Goal: Obtain resource: Download file/media

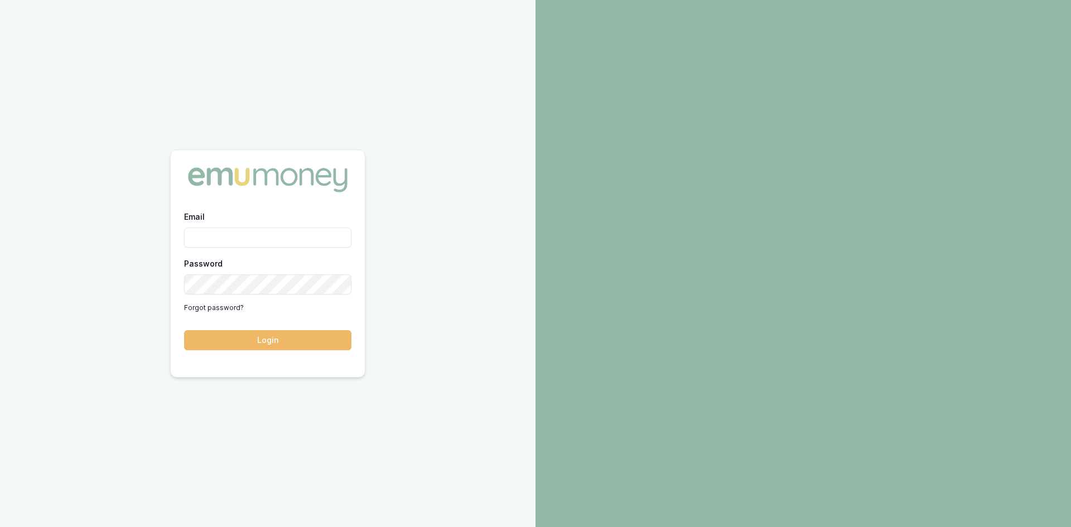
type input "steven.nguyen@emumoney.com.au"
drag, startPoint x: 265, startPoint y: 339, endPoint x: 269, endPoint y: 306, distance: 33.2
click at [265, 338] on button "Login" at bounding box center [267, 340] width 167 height 20
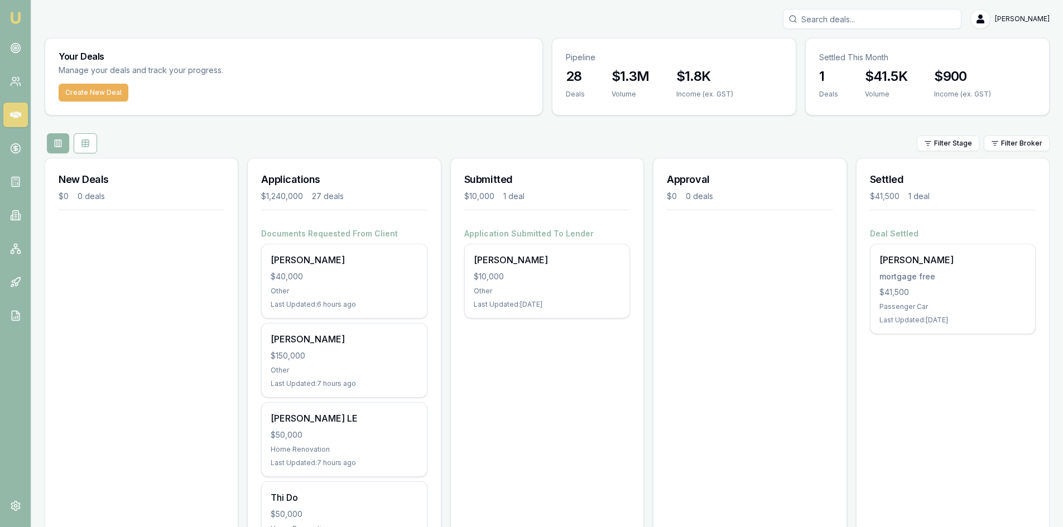
scroll to position [56, 0]
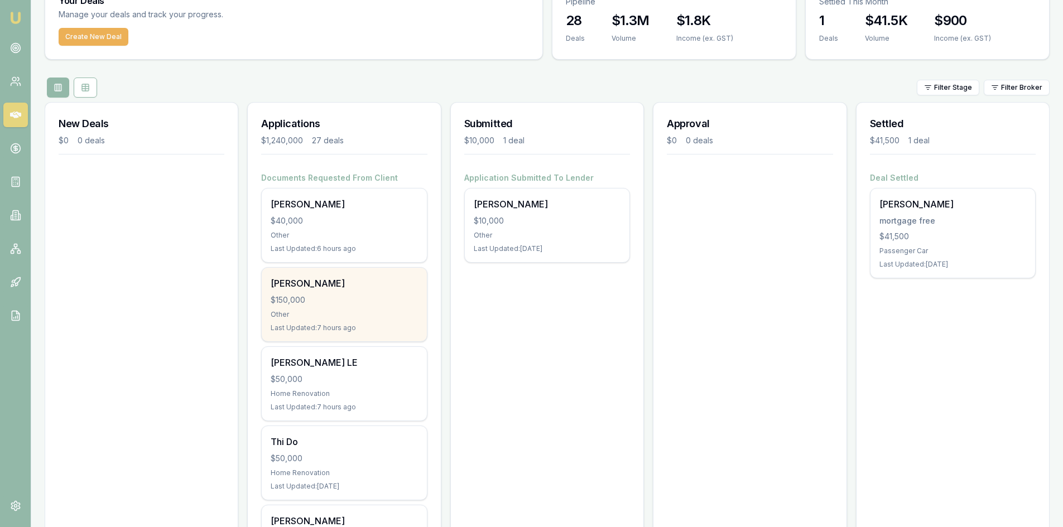
click at [341, 296] on div "$150,000" at bounding box center [344, 300] width 147 height 11
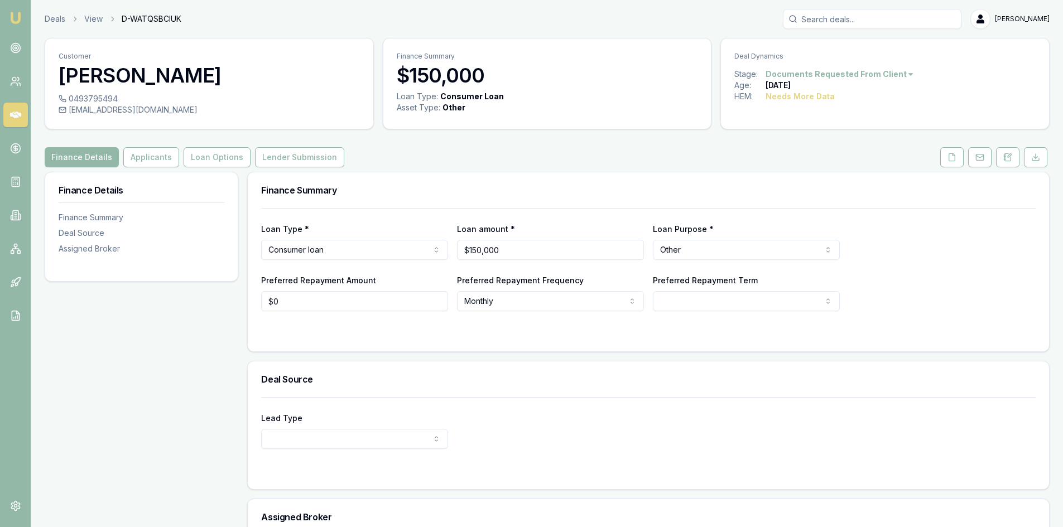
drag, startPoint x: 955, startPoint y: 157, endPoint x: 861, endPoint y: 177, distance: 95.7
click at [955, 157] on icon at bounding box center [952, 156] width 6 height 7
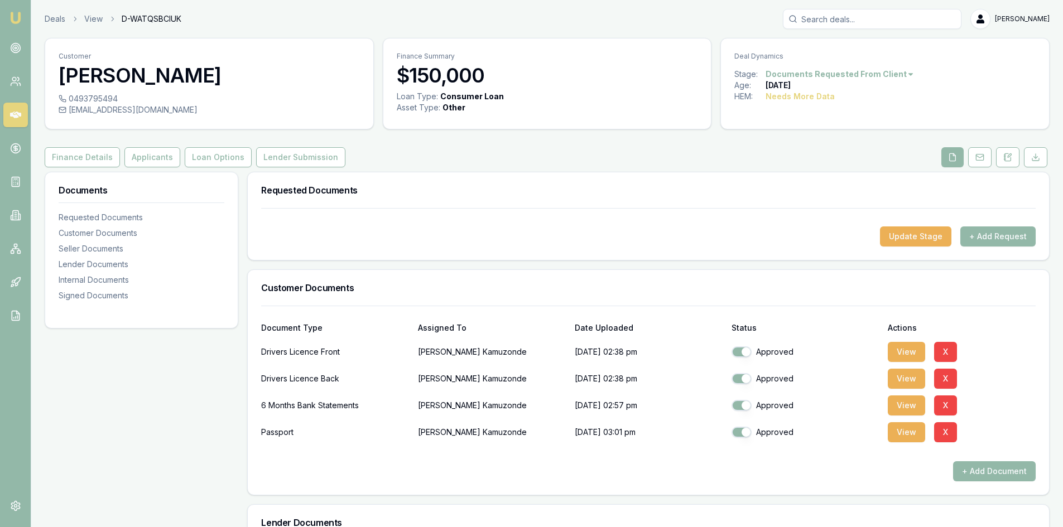
scroll to position [56, 0]
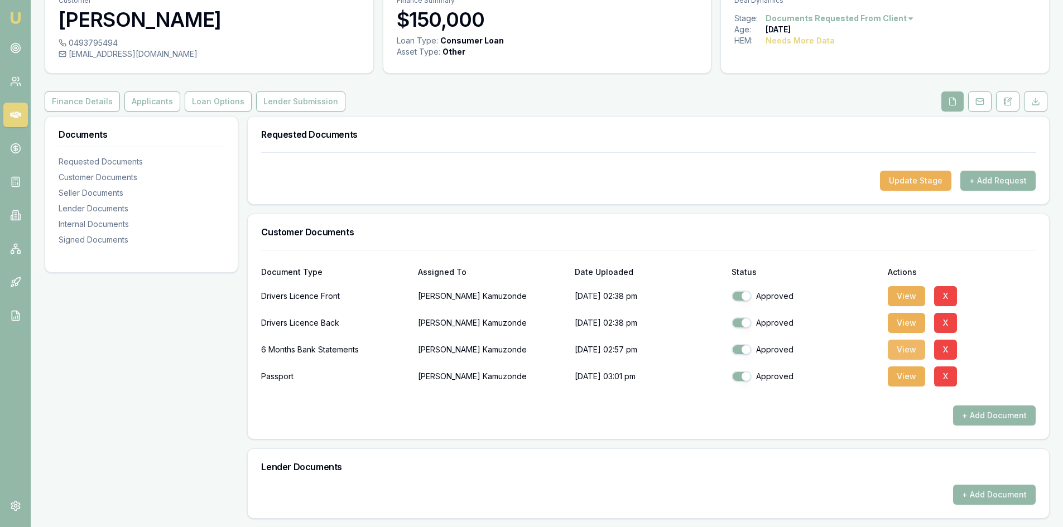
click at [905, 355] on button "View" at bounding box center [906, 350] width 37 height 20
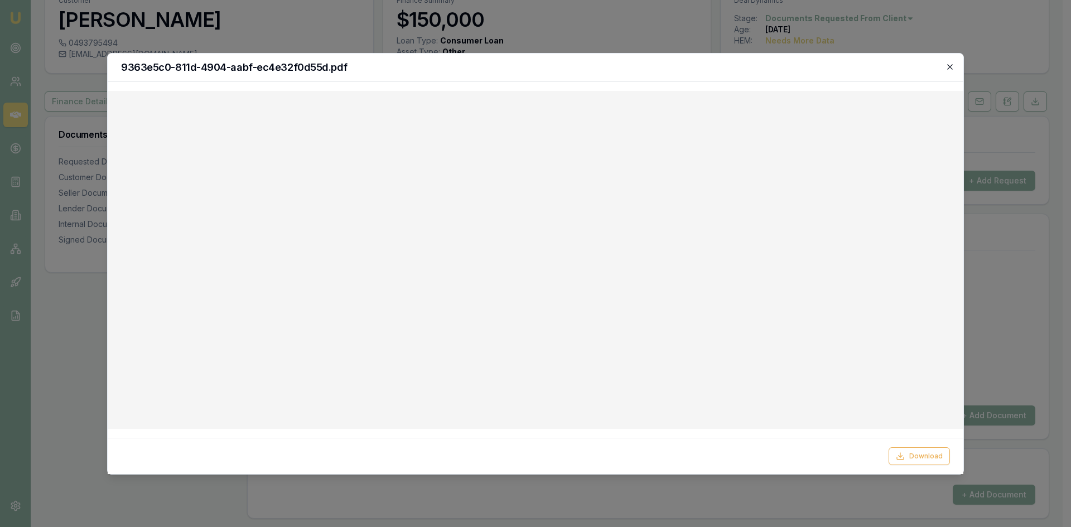
click at [950, 64] on icon "button" at bounding box center [950, 66] width 9 height 9
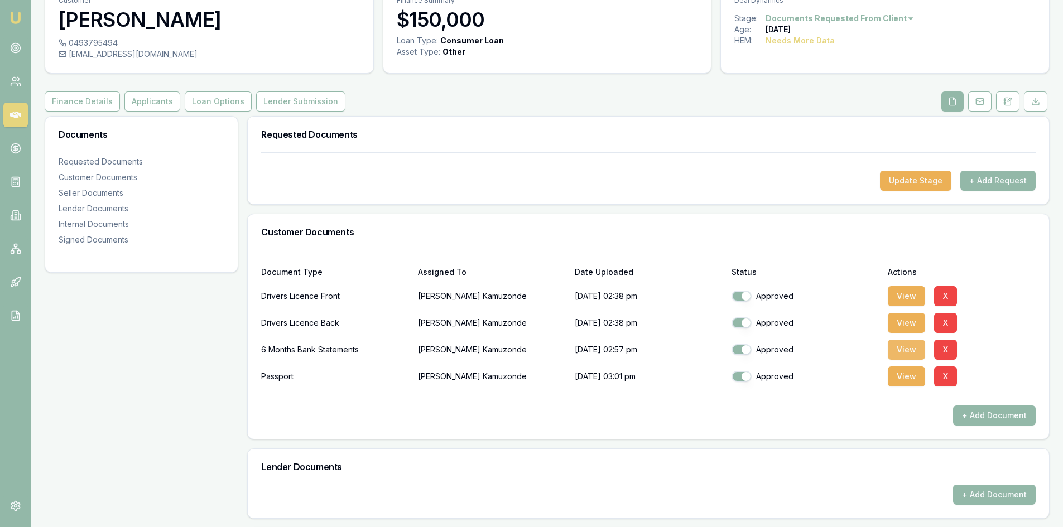
click at [907, 352] on button "View" at bounding box center [906, 350] width 37 height 20
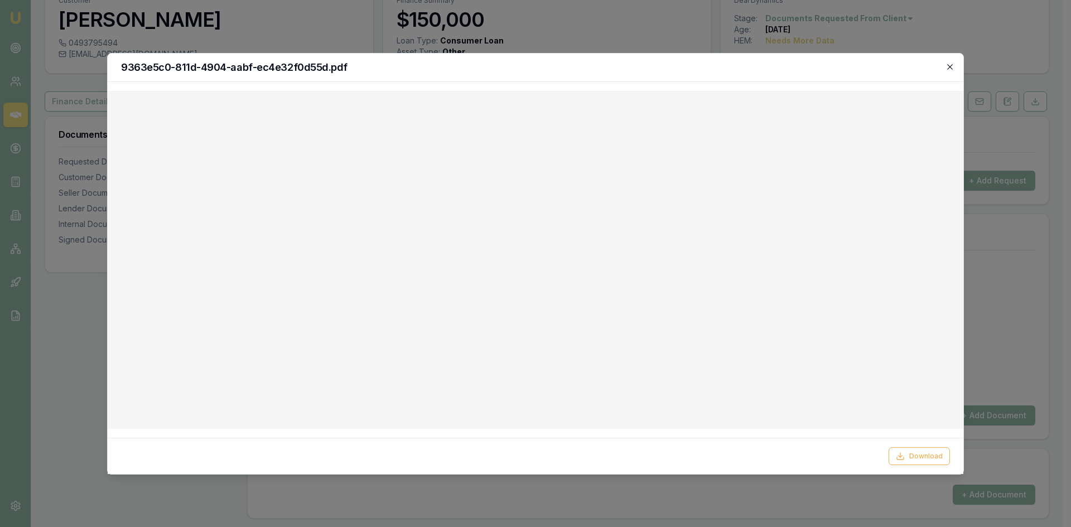
click at [946, 68] on icon "button" at bounding box center [950, 66] width 9 height 9
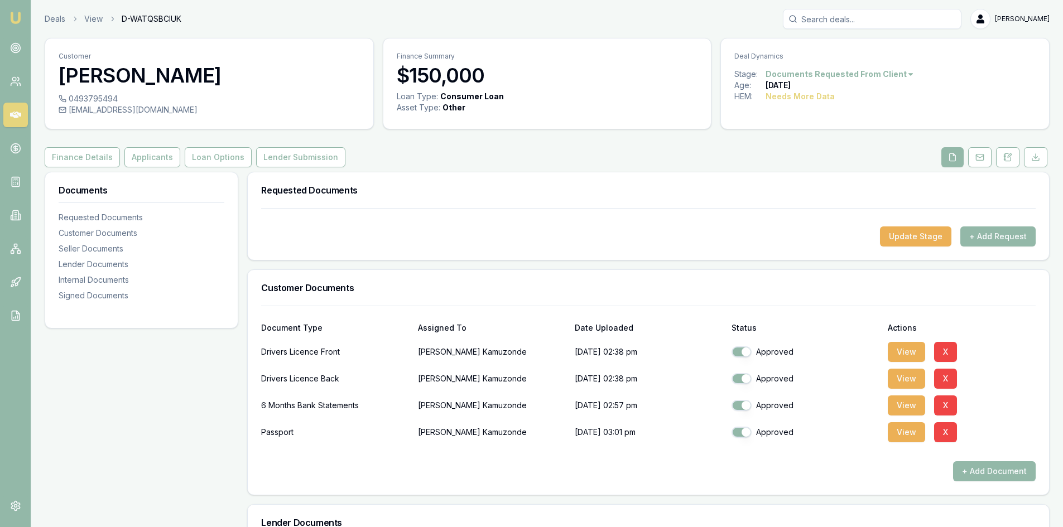
scroll to position [112, 0]
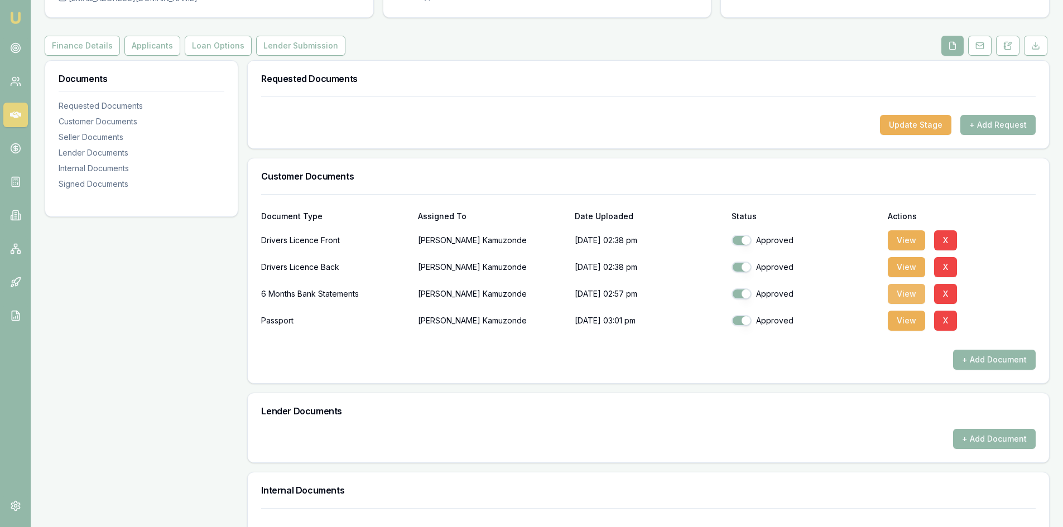
click at [919, 294] on button "View" at bounding box center [906, 294] width 37 height 20
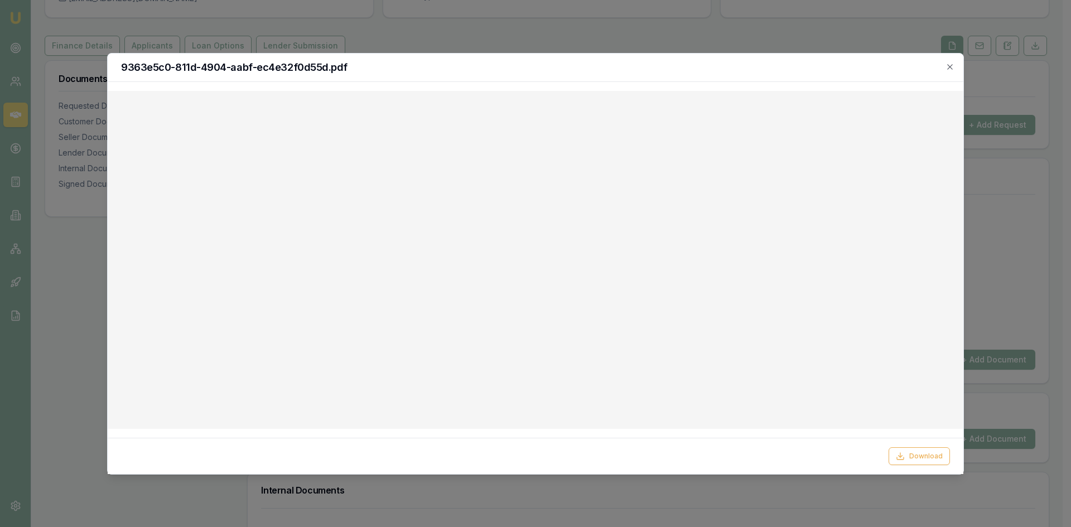
click at [956, 71] on div "9363e5c0-811d-4904-aabf-ec4e32f0d55d.pdf" at bounding box center [536, 68] width 856 height 28
click at [947, 66] on icon "button" at bounding box center [950, 66] width 9 height 9
